Goal: Obtain resource: Download file/media

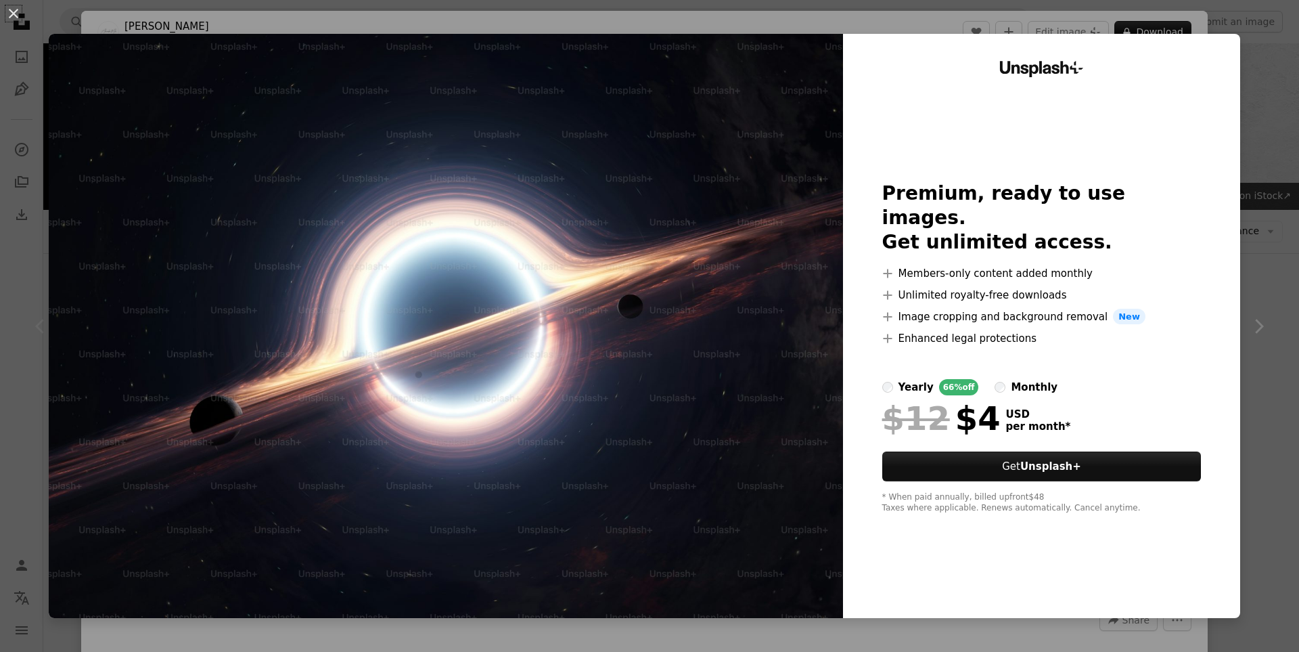
click at [1270, 53] on div "An X shape Unsplash+ Premium, ready to use images. Get unlimited access. A plus…" at bounding box center [649, 326] width 1299 height 652
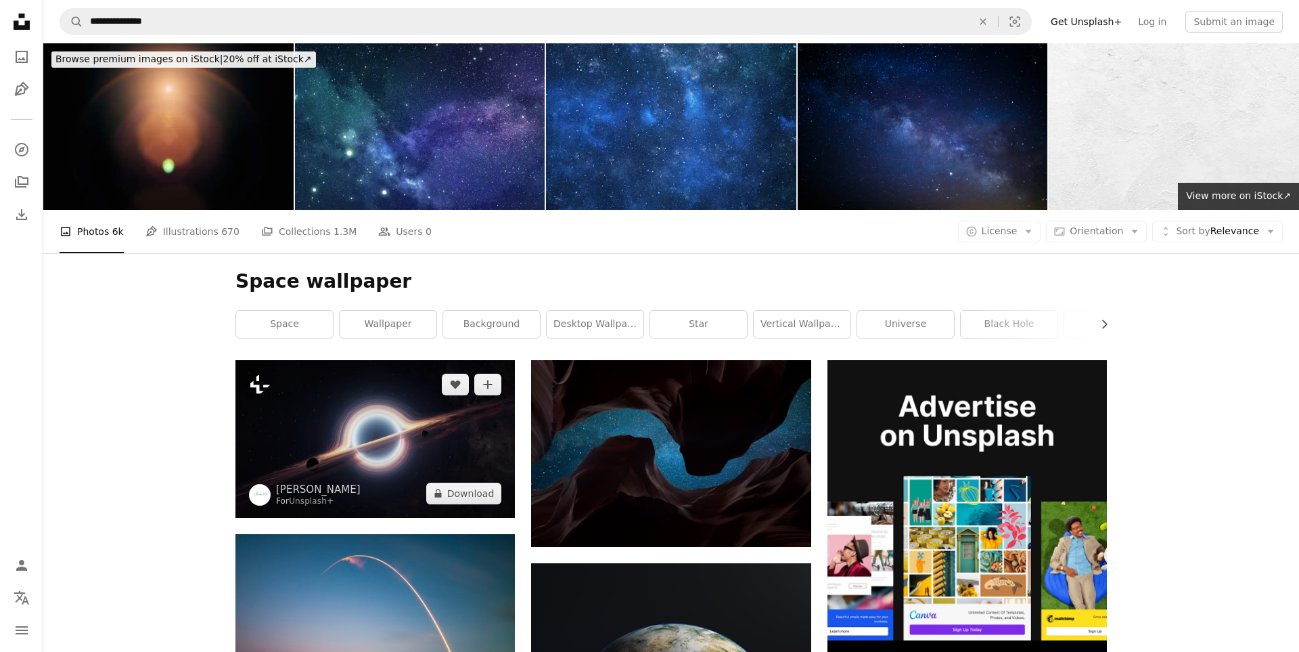
click at [261, 387] on icon "Plus sign for Unsplash+" at bounding box center [260, 384] width 22 height 22
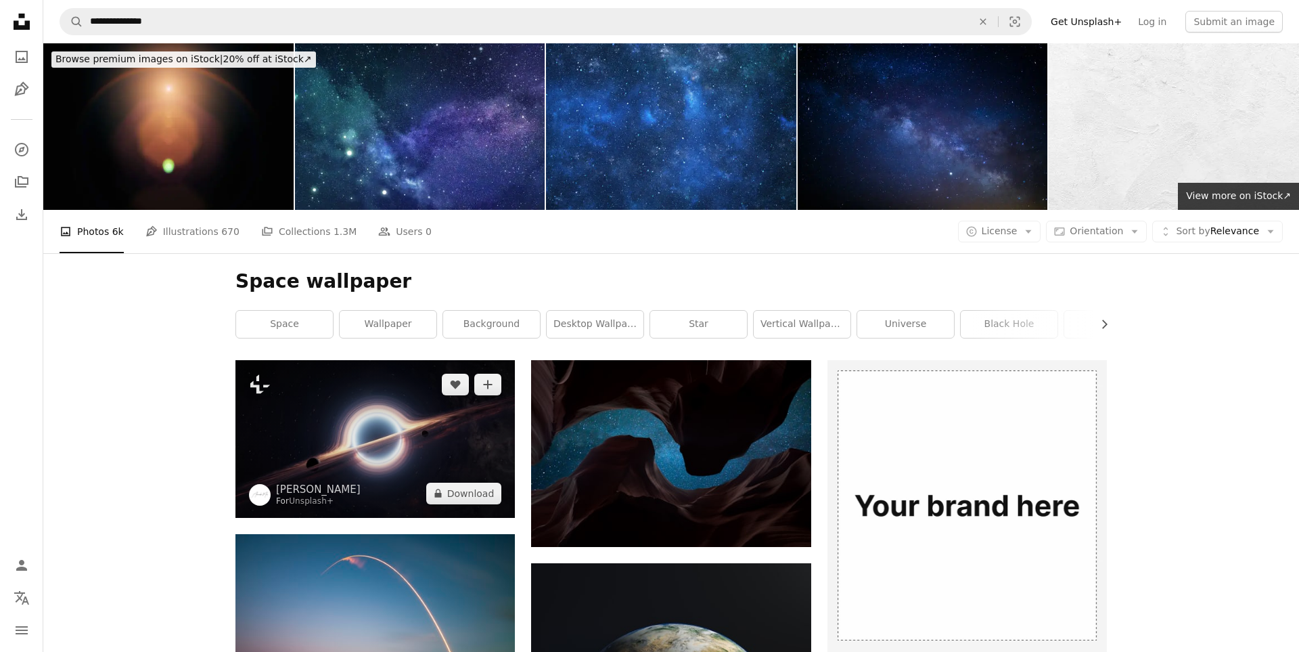
click at [413, 437] on img at bounding box center [374, 438] width 279 height 157
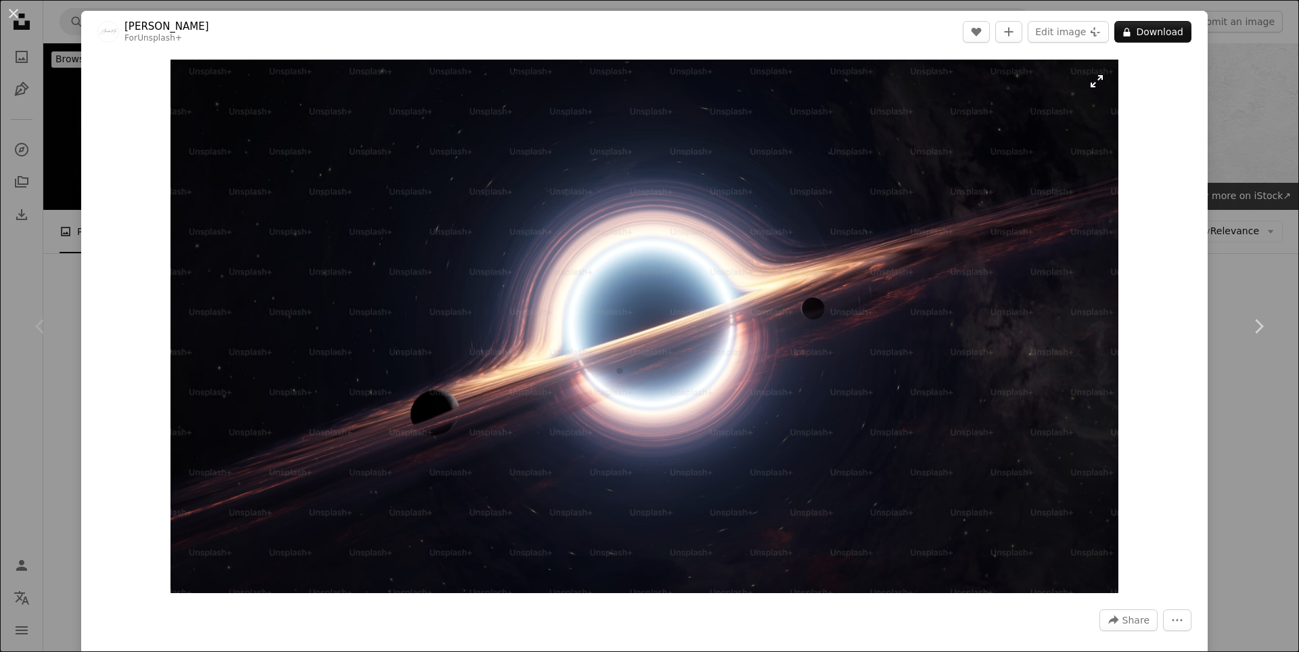
click at [711, 363] on img "Zoom in on this image" at bounding box center [644, 326] width 948 height 533
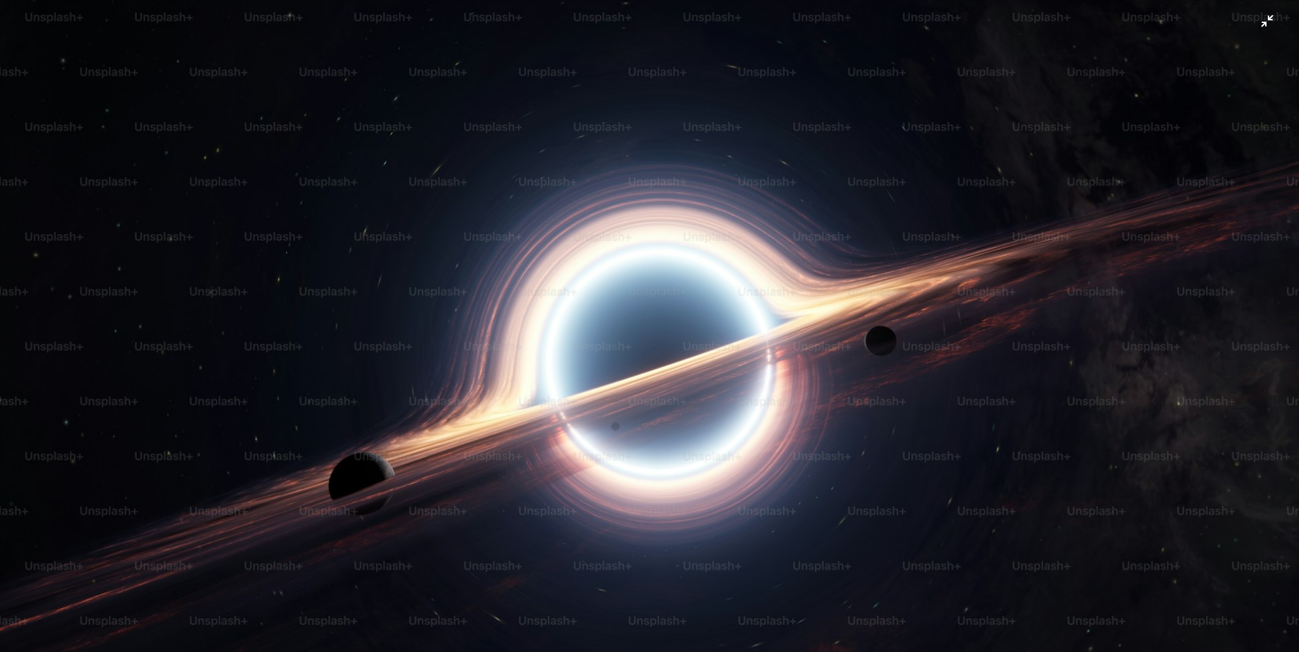
scroll to position [40, 0]
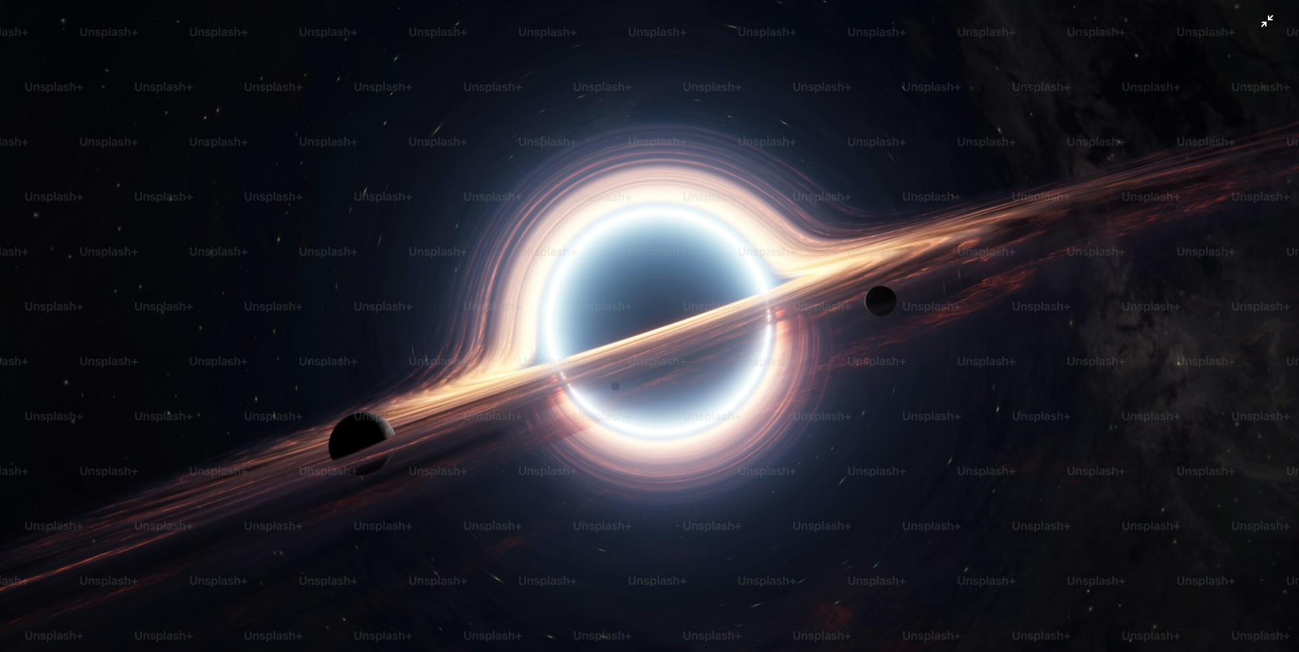
click at [718, 348] on img "Zoom out on this image" at bounding box center [649, 324] width 1300 height 731
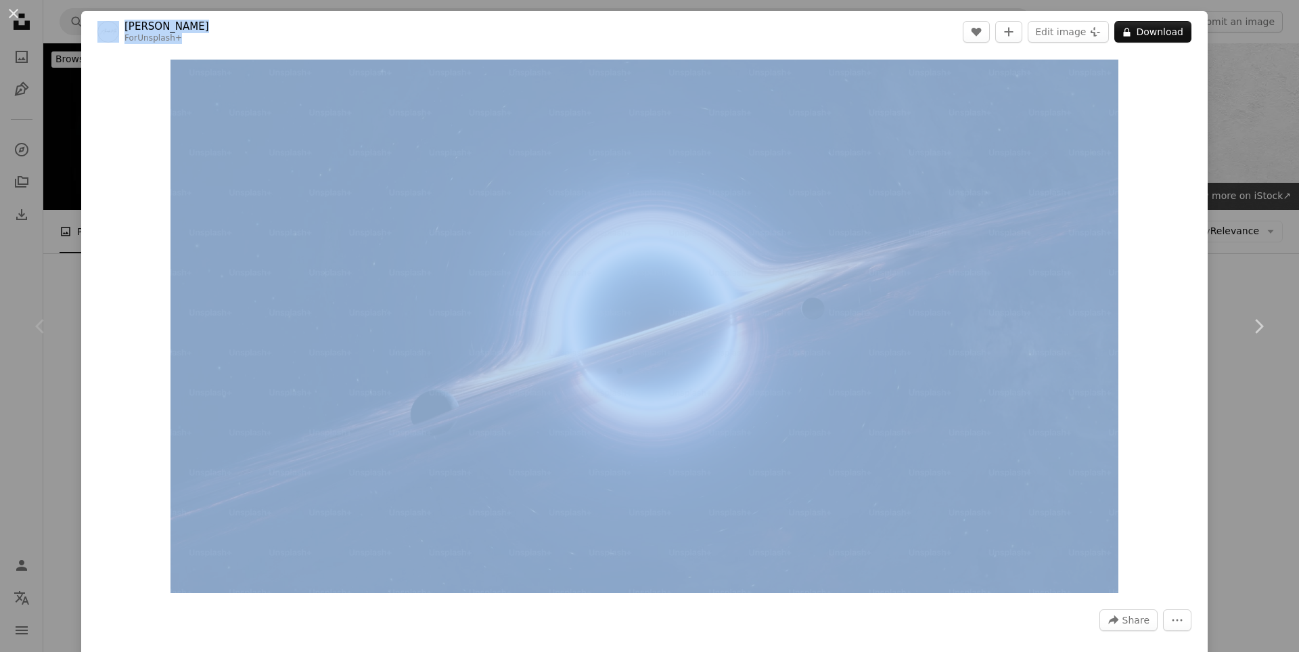
click at [27, 28] on div "An X shape Chevron left Chevron right Alexander Mils For Unsplash+ A heart A pl…" at bounding box center [649, 326] width 1299 height 652
